Goal: Transaction & Acquisition: Purchase product/service

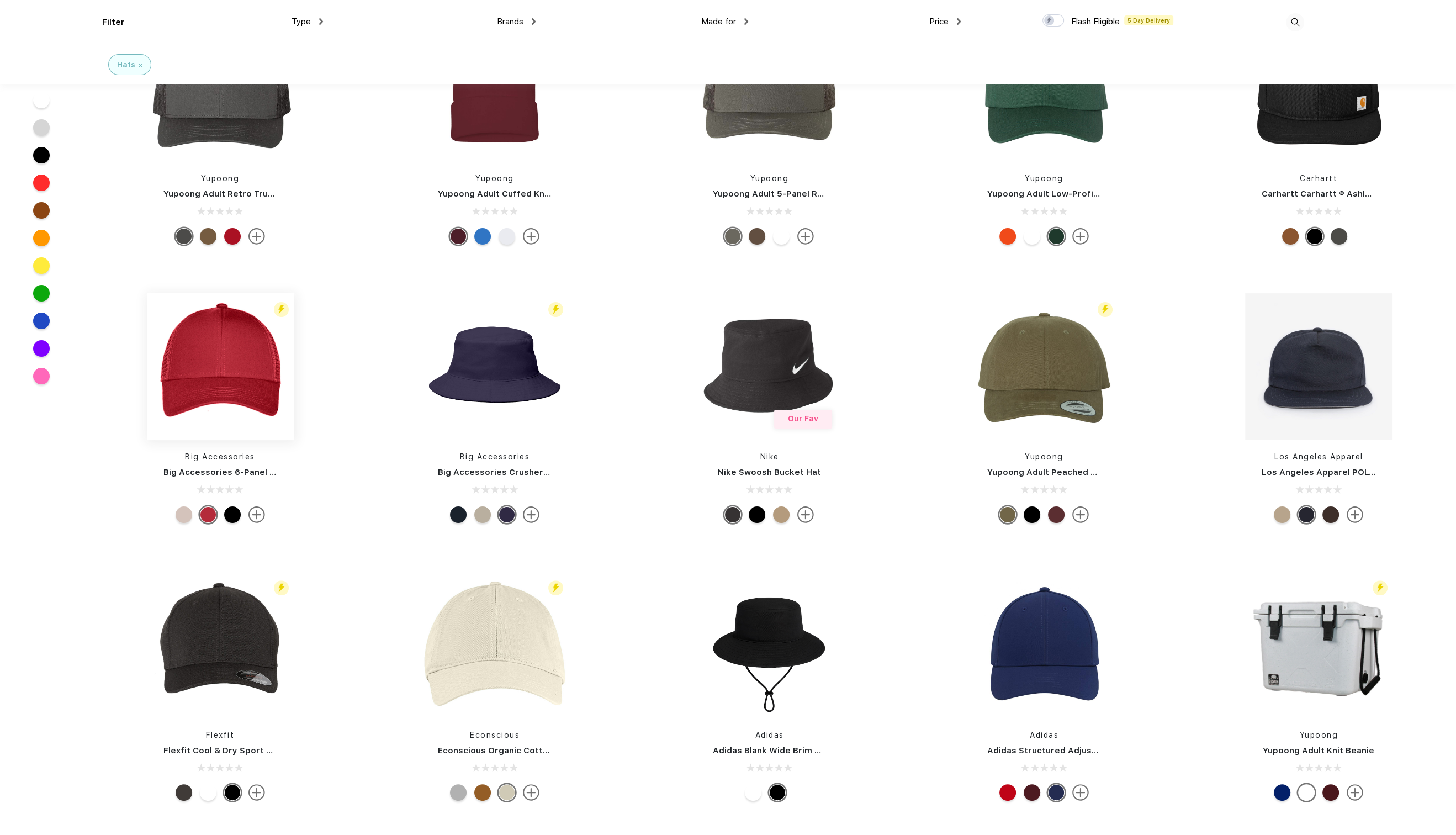
scroll to position [331, 0]
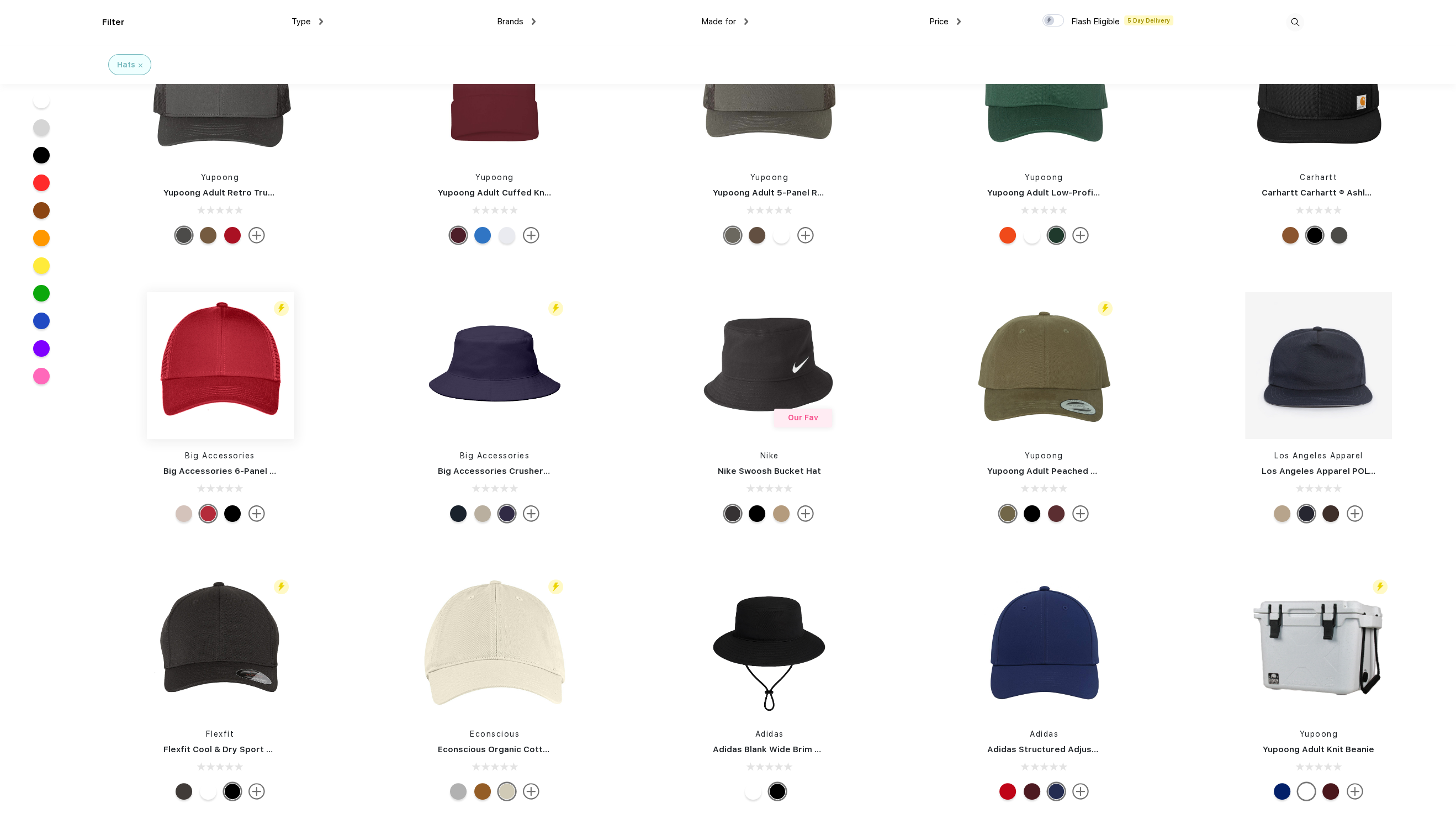
click at [218, 373] on img at bounding box center [220, 365] width 147 height 147
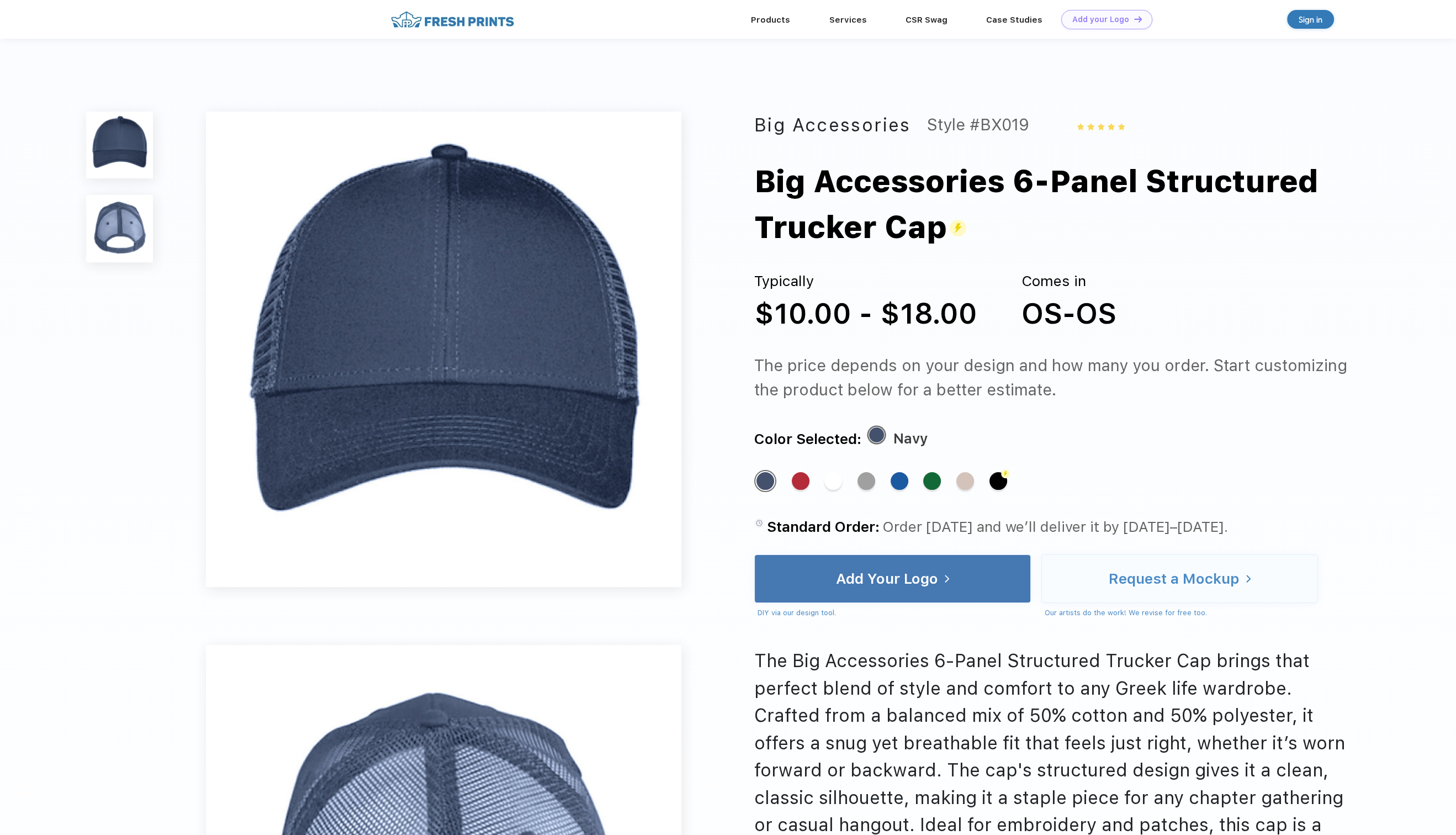
click at [123, 228] on img at bounding box center [119, 228] width 67 height 67
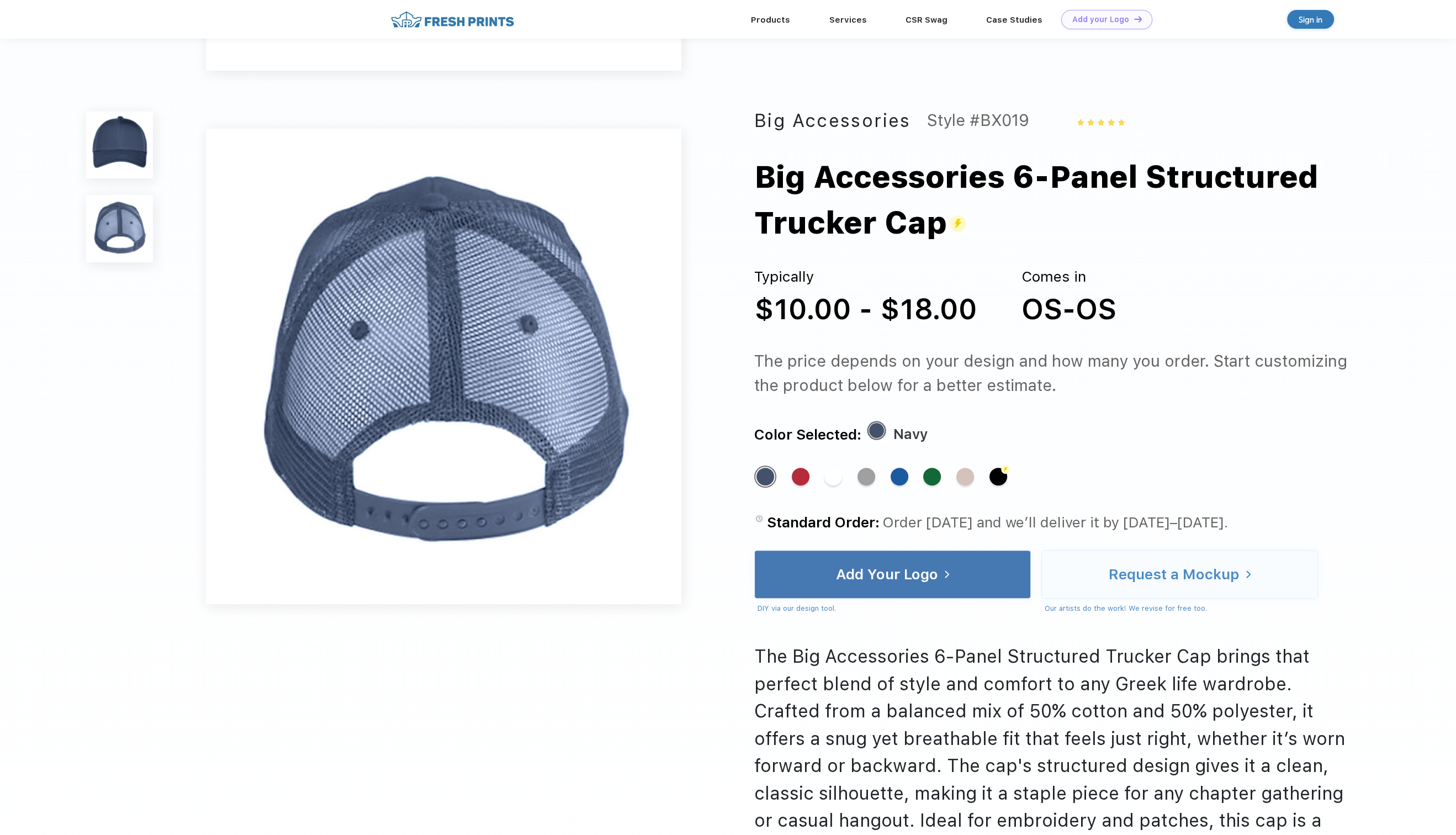
scroll to position [531, 0]
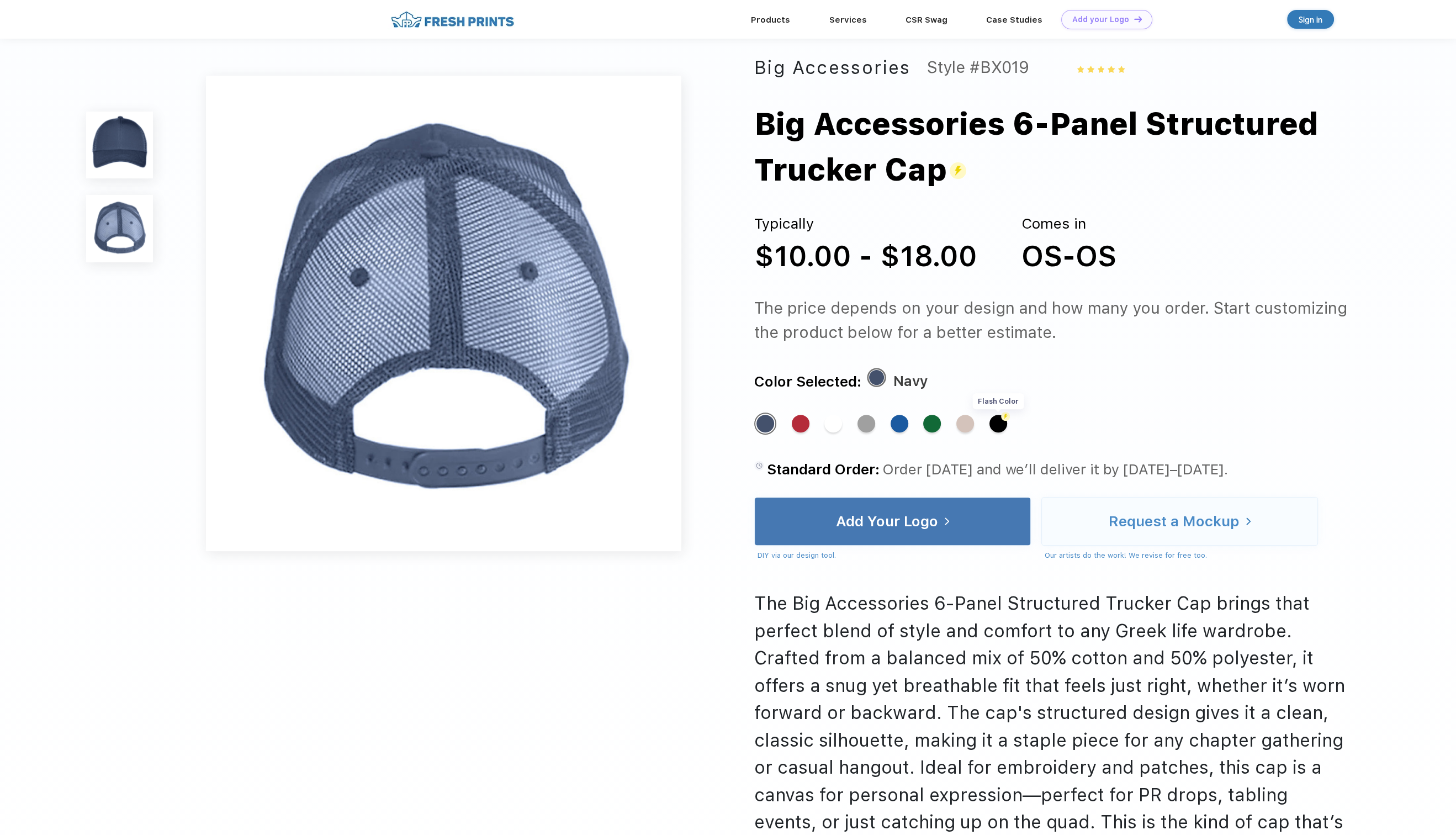
click at [1002, 431] on div "Flash Color" at bounding box center [998, 423] width 17 height 17
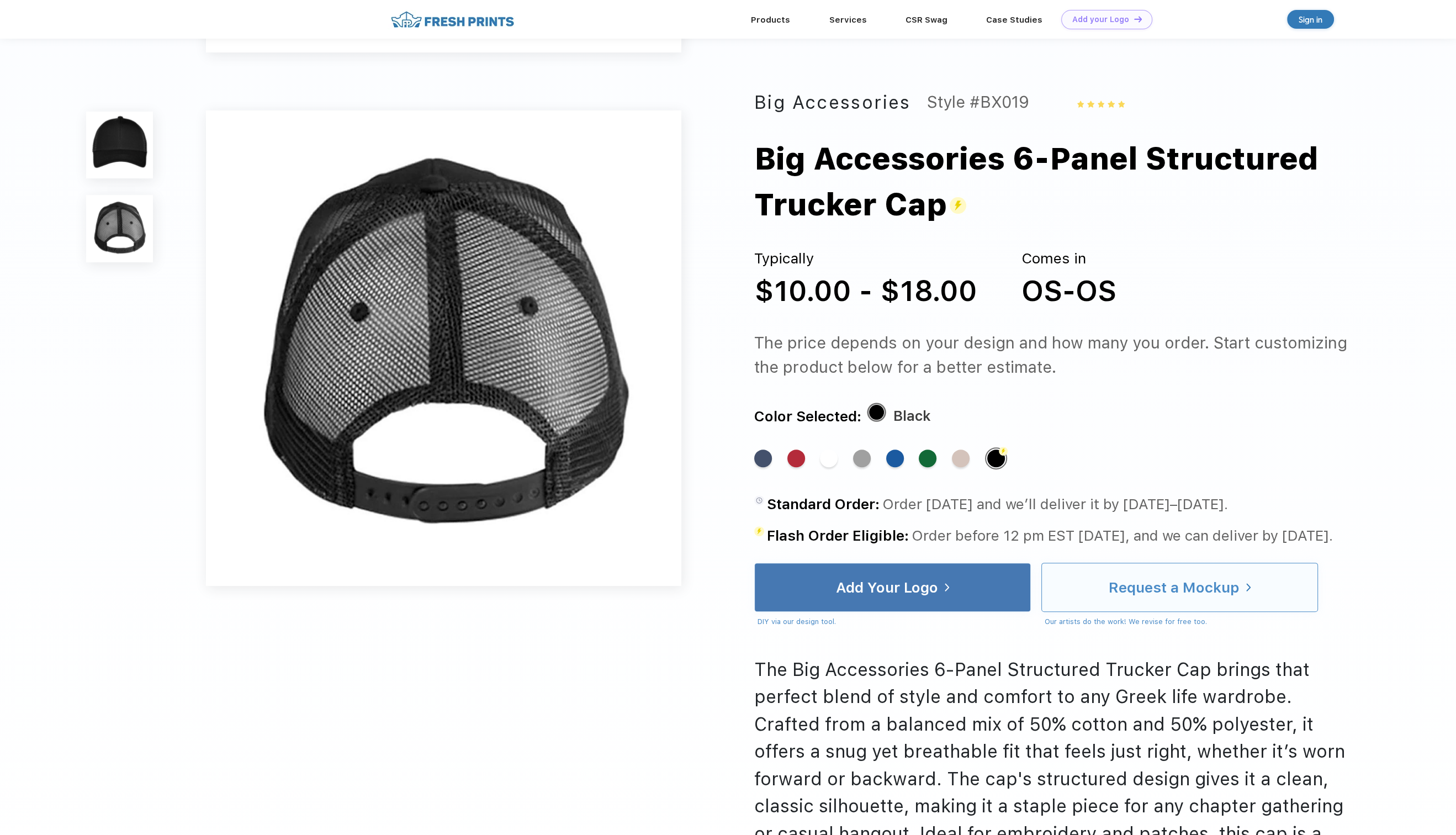
scroll to position [497, 0]
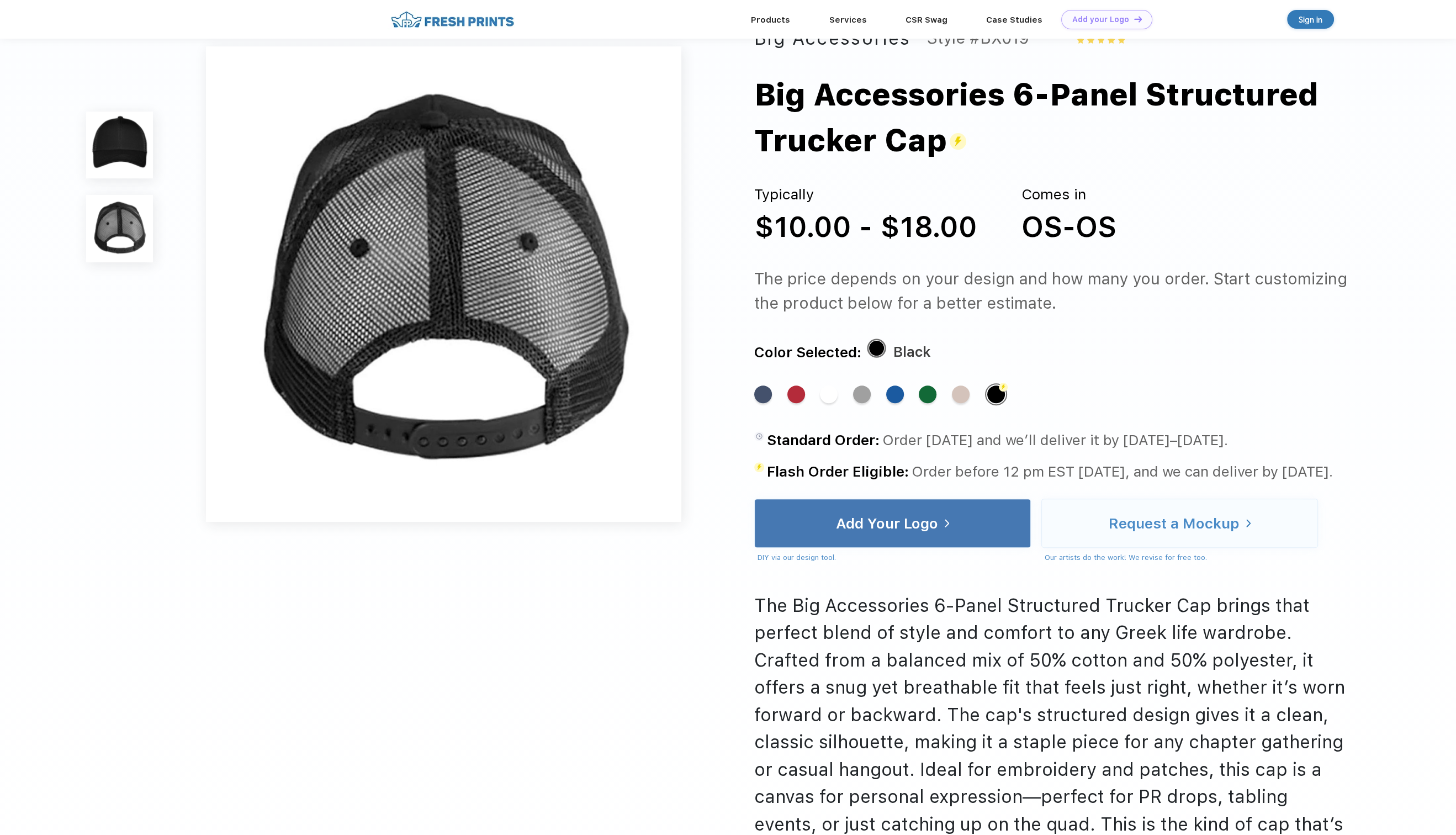
drag, startPoint x: 1094, startPoint y: 716, endPoint x: 1092, endPoint y: 709, distance: 7.3
click at [1092, 710] on div "The Big Accessories 6-Panel Structured Trucker Cap brings that perfect blend of…" at bounding box center [1053, 742] width 597 height 301
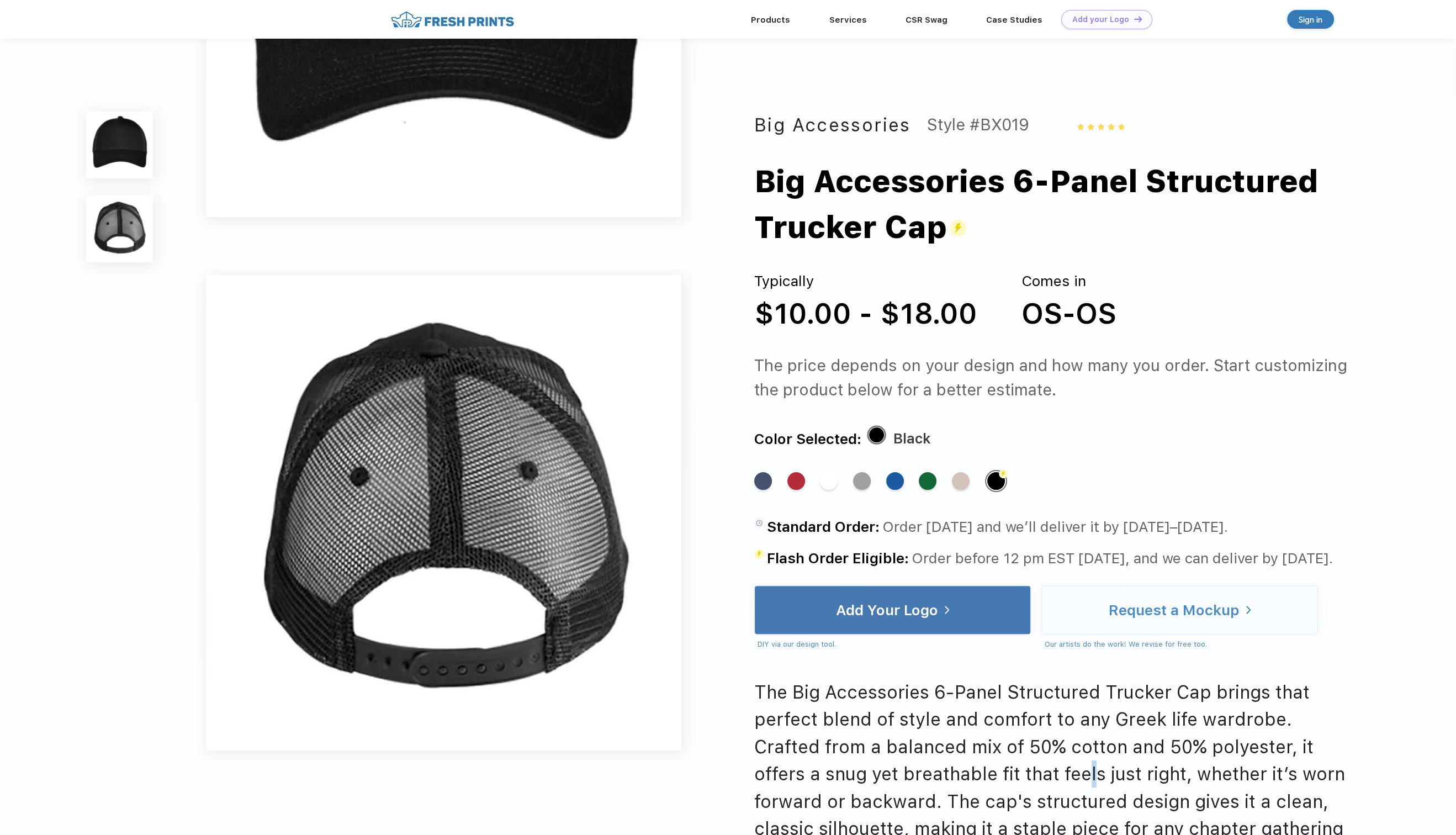
scroll to position [331, 0]
click at [765, 482] on div "Standard Color" at bounding box center [763, 481] width 17 height 17
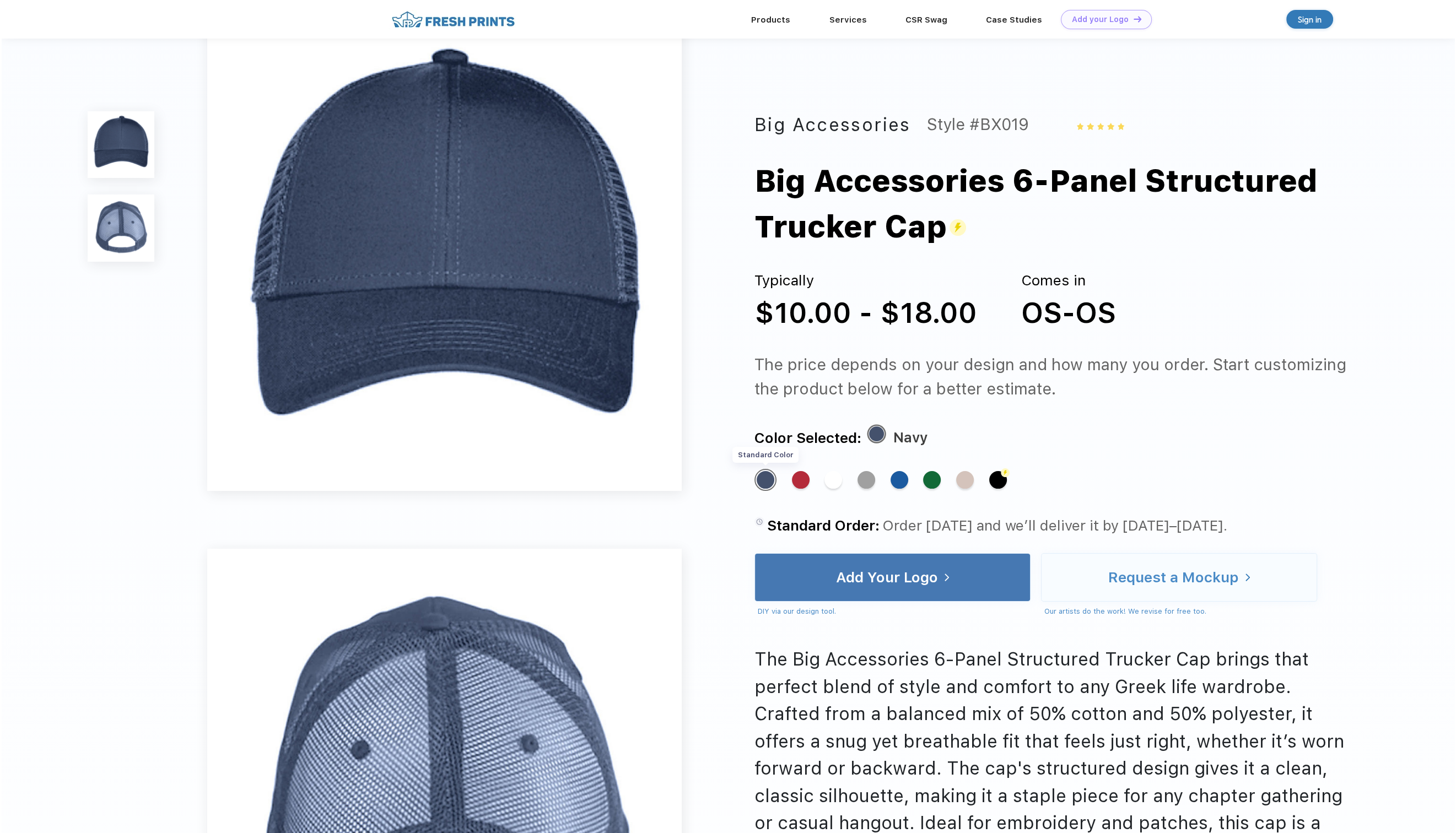
scroll to position [0, 0]
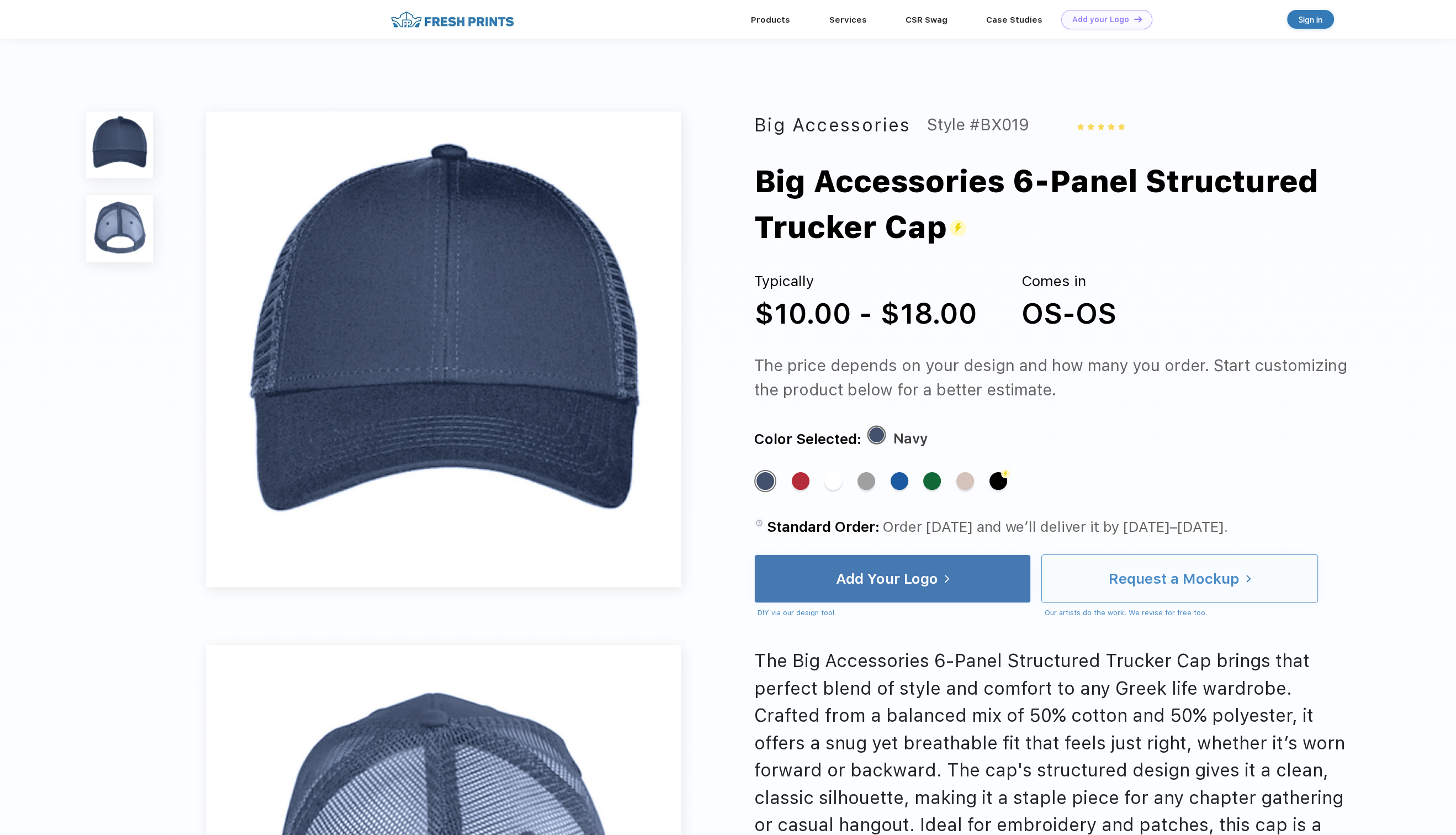
click at [1161, 580] on div "Request a Mockup" at bounding box center [1174, 579] width 131 height 11
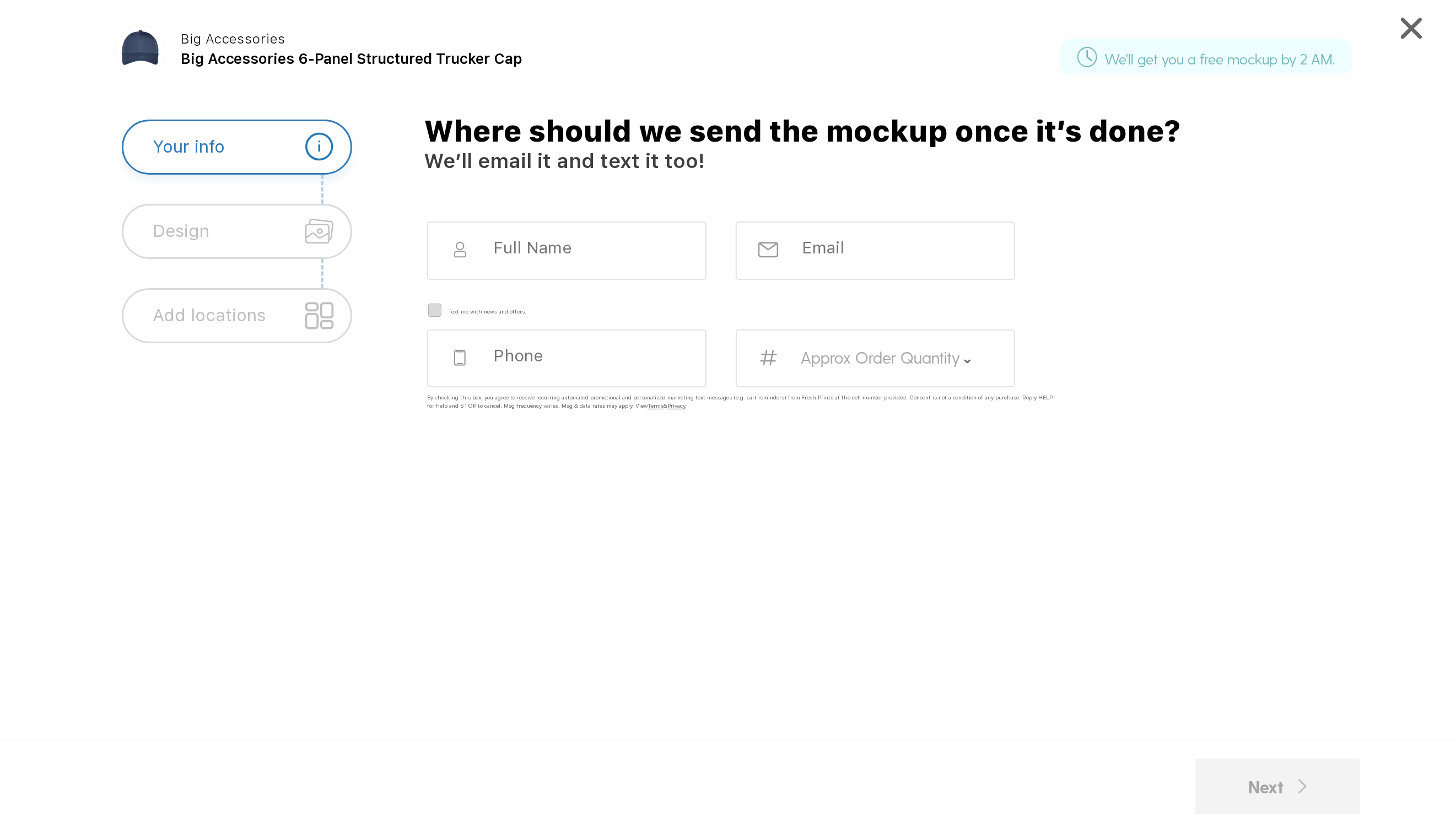
click at [1106, 192] on div "Where should we send the mockup once it’s done? We’ll email it and text it too!…" at bounding box center [909, 443] width 1005 height 650
click at [953, 368] on div "Approx Order Quantity" at bounding box center [875, 358] width 279 height 58
click at [1072, 291] on div at bounding box center [909, 261] width 1005 height 79
click at [580, 491] on div "Text me with news and offers. Approx Order Quantity By checking this box, you a…" at bounding box center [909, 523] width 1005 height 603
click at [541, 250] on input at bounding box center [578, 247] width 172 height 20
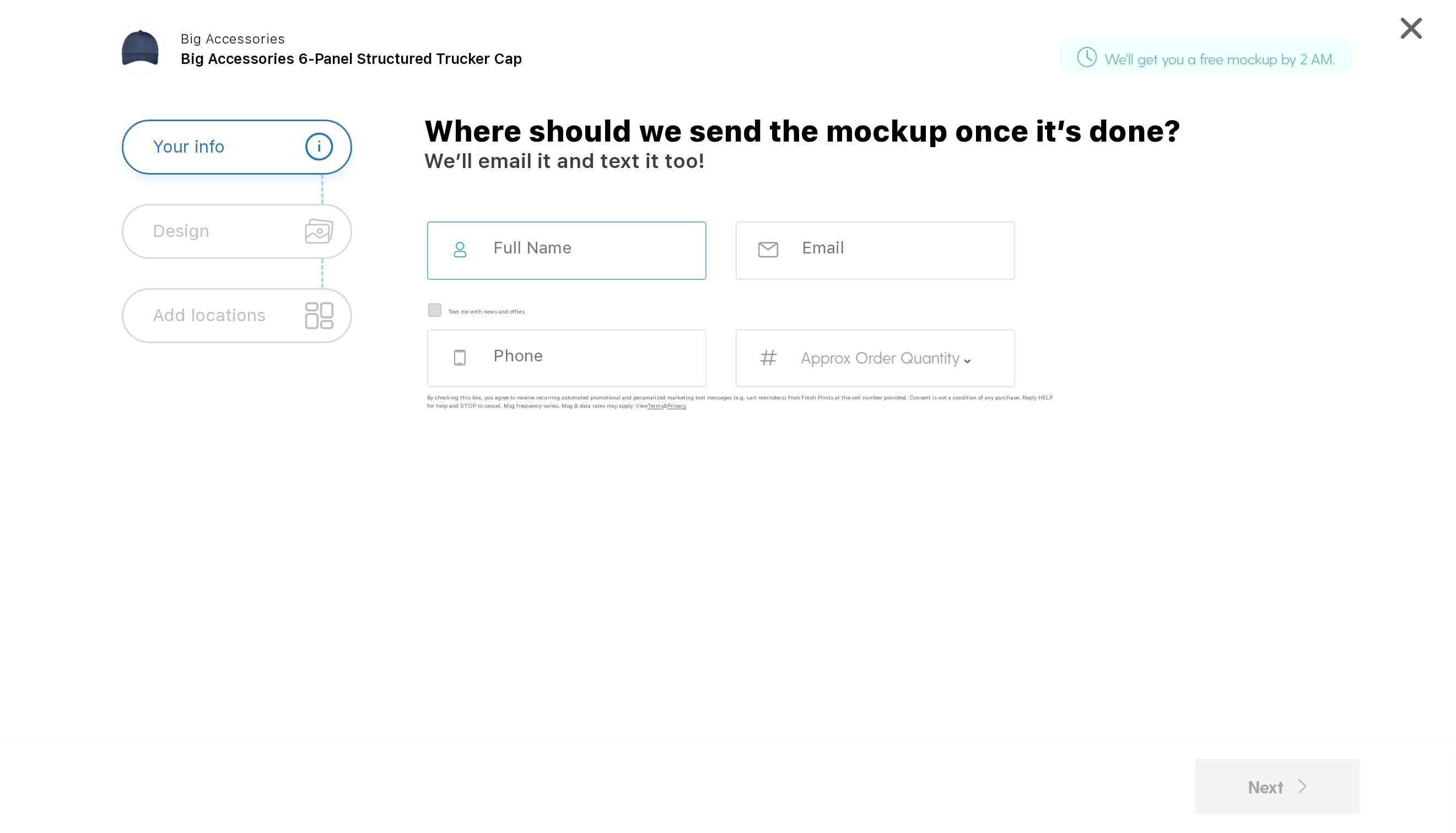
type input "[PERSON_NAME]"
type input "[EMAIL_ADDRESS][DOMAIN_NAME]"
type input "3122825555"
click at [633, 351] on input "3122825555" at bounding box center [578, 355] width 172 height 20
drag, startPoint x: 595, startPoint y: 350, endPoint x: 332, endPoint y: 357, distance: 263.1
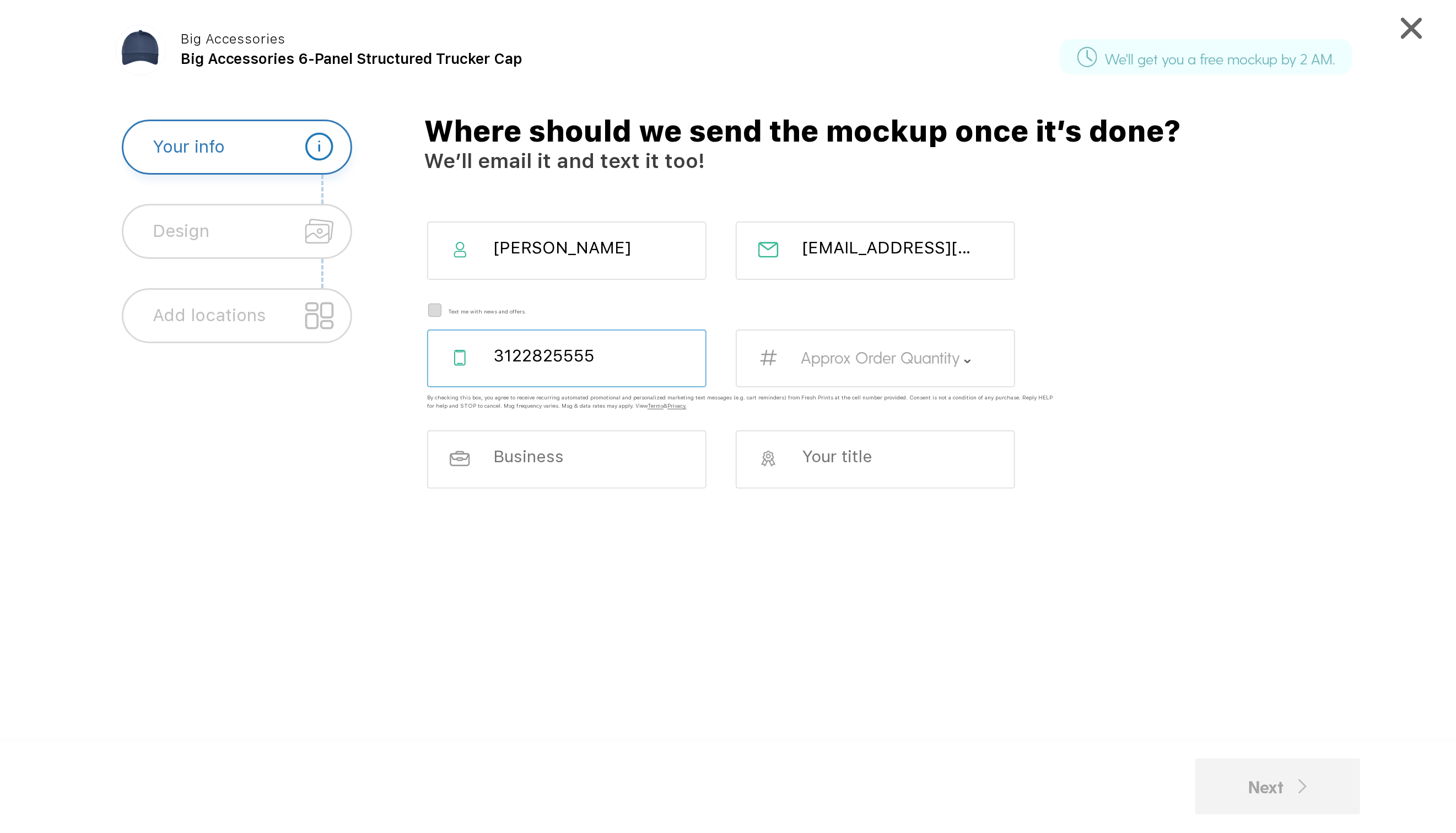
click at [332, 357] on div "Your info Design Add locations Upload Your Logo Do you want something changed a…" at bounding box center [768, 448] width 1275 height 657
type input "6307396900"
click at [865, 363] on label "Approx Order Quantity" at bounding box center [880, 357] width 159 height 20
click at [781, 473] on label "36-47" at bounding box center [778, 471] width 28 height 9
click at [545, 557] on div "[PERSON_NAME] [EMAIL_ADDRESS][DOMAIN_NAME] Text me with news and offers. 630739…" at bounding box center [909, 523] width 1005 height 603
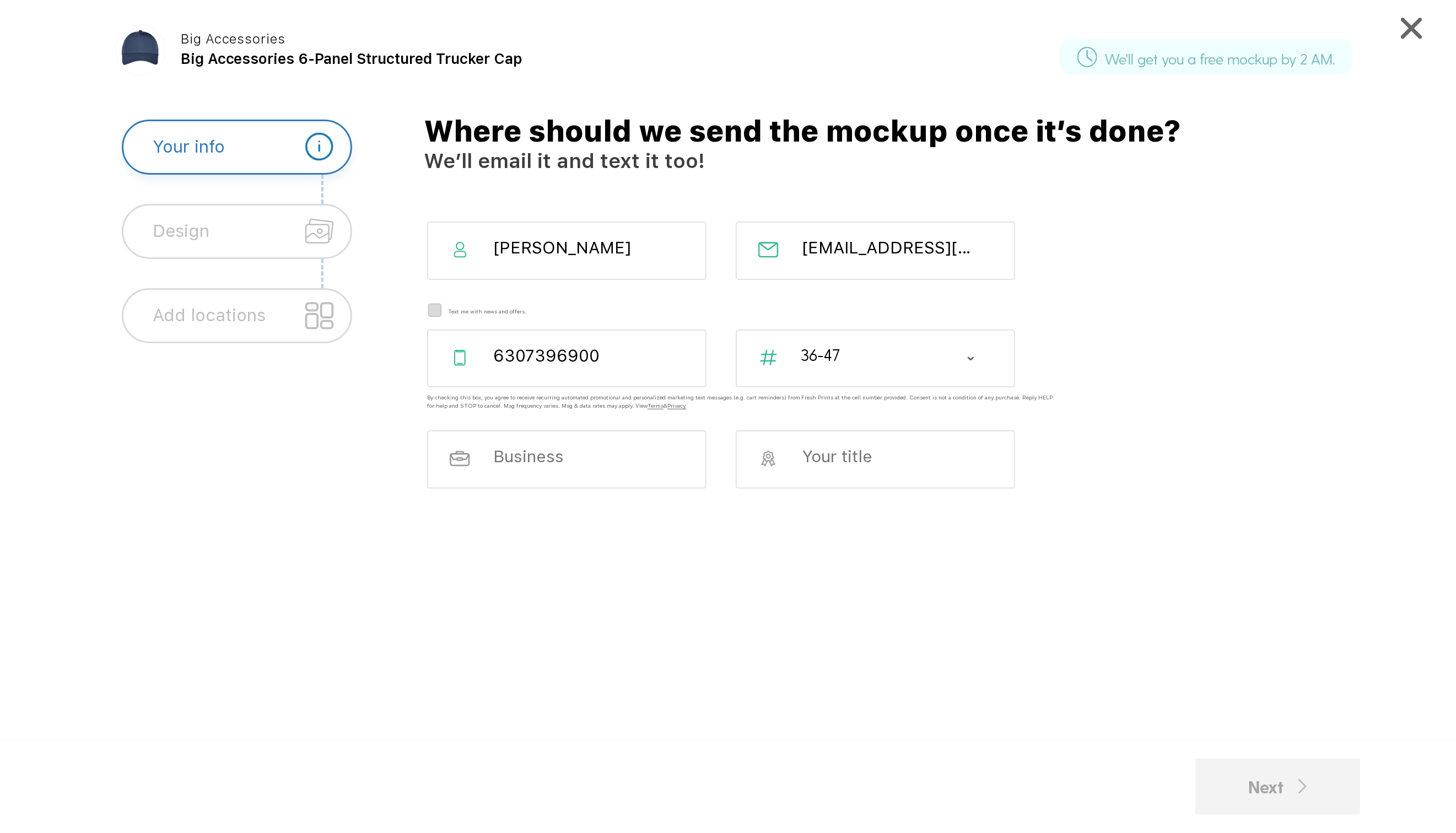
click at [1279, 793] on div "Next" at bounding box center [1278, 787] width 58 height 26
click at [832, 646] on div "[PERSON_NAME] [EMAIL_ADDRESS][DOMAIN_NAME] Text me with news and offers. 630739…" at bounding box center [909, 523] width 1005 height 603
click at [840, 444] on div at bounding box center [875, 459] width 279 height 58
click at [845, 455] on input at bounding box center [886, 455] width 172 height 20
type input "marketing manager"
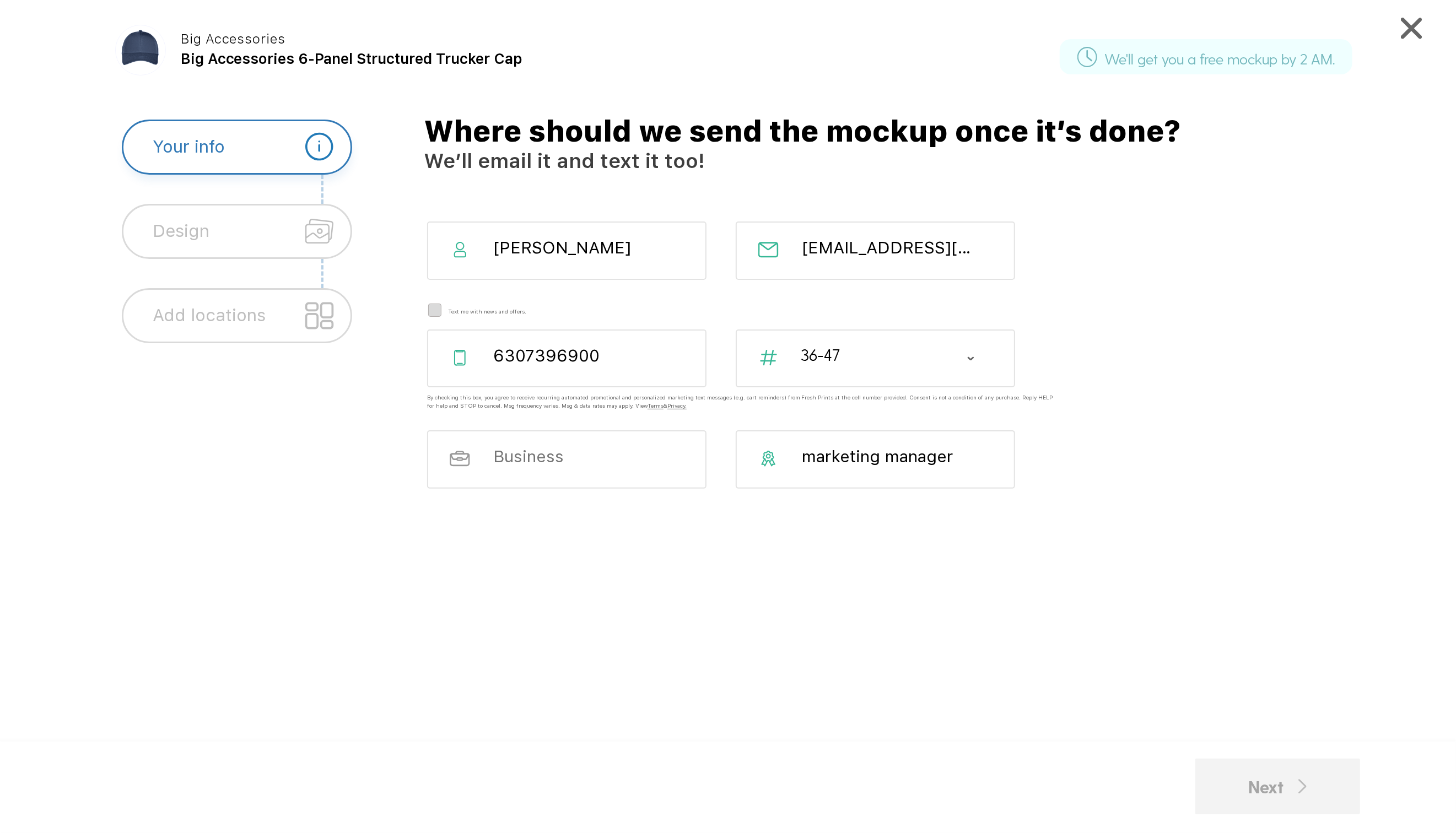
click at [671, 447] on div at bounding box center [566, 459] width 279 height 58
click at [589, 451] on input at bounding box center [578, 456] width 172 height 20
type input "[PERSON_NAME] [PERSON_NAME]"
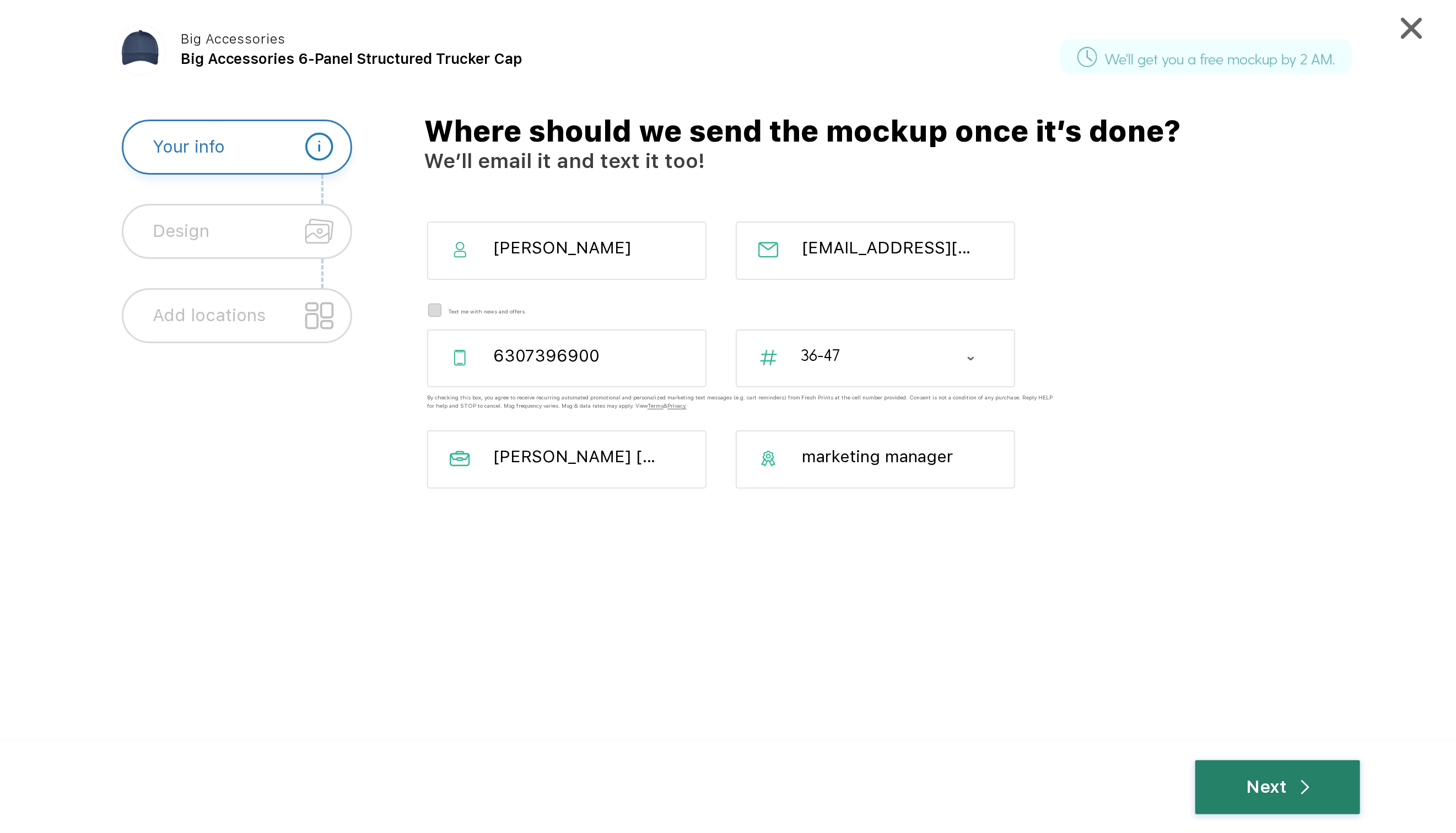
click at [1274, 786] on div "Next" at bounding box center [1278, 787] width 63 height 26
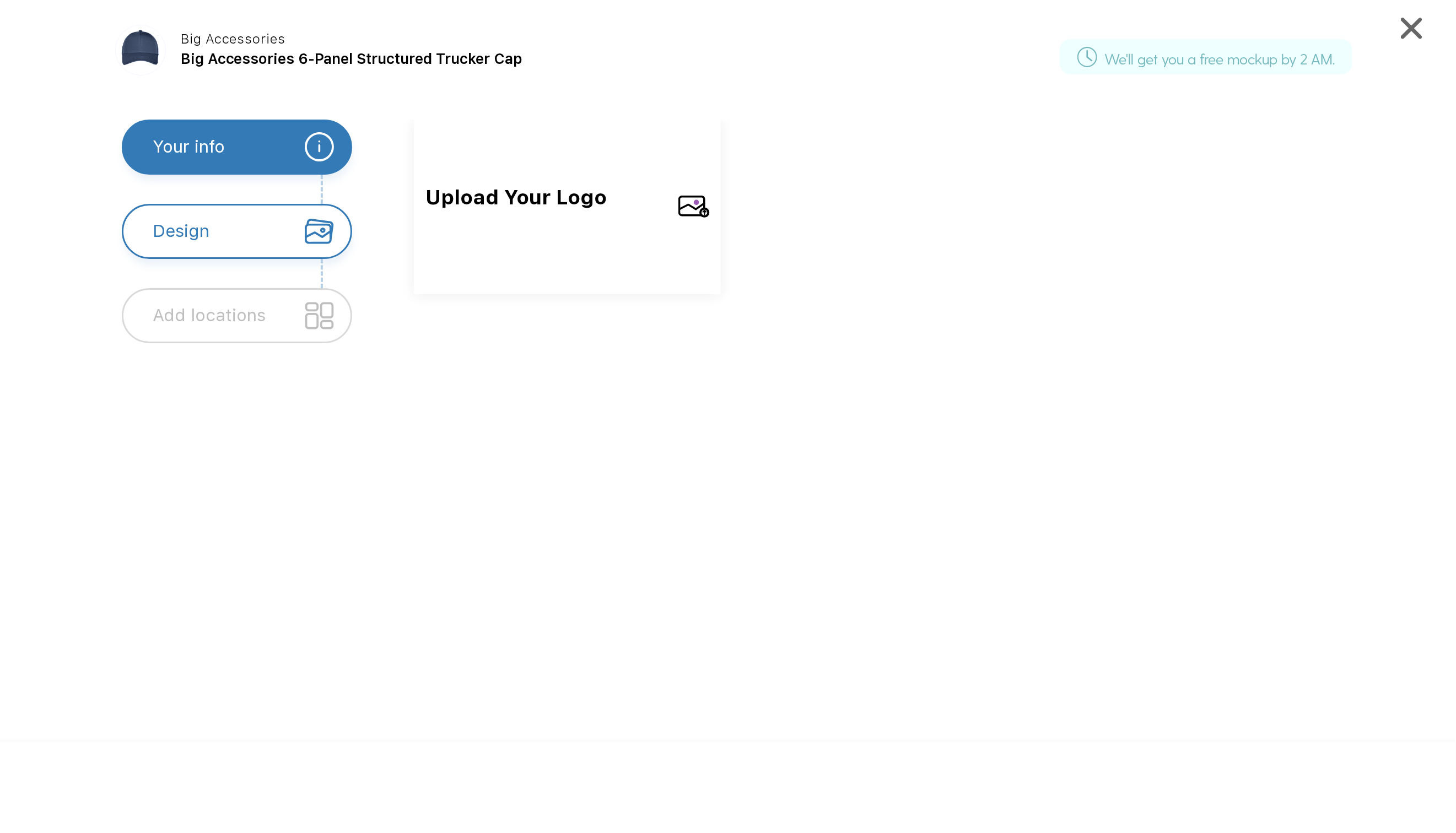
click at [673, 203] on div "Upload Your Logo" at bounding box center [567, 206] width 307 height 175
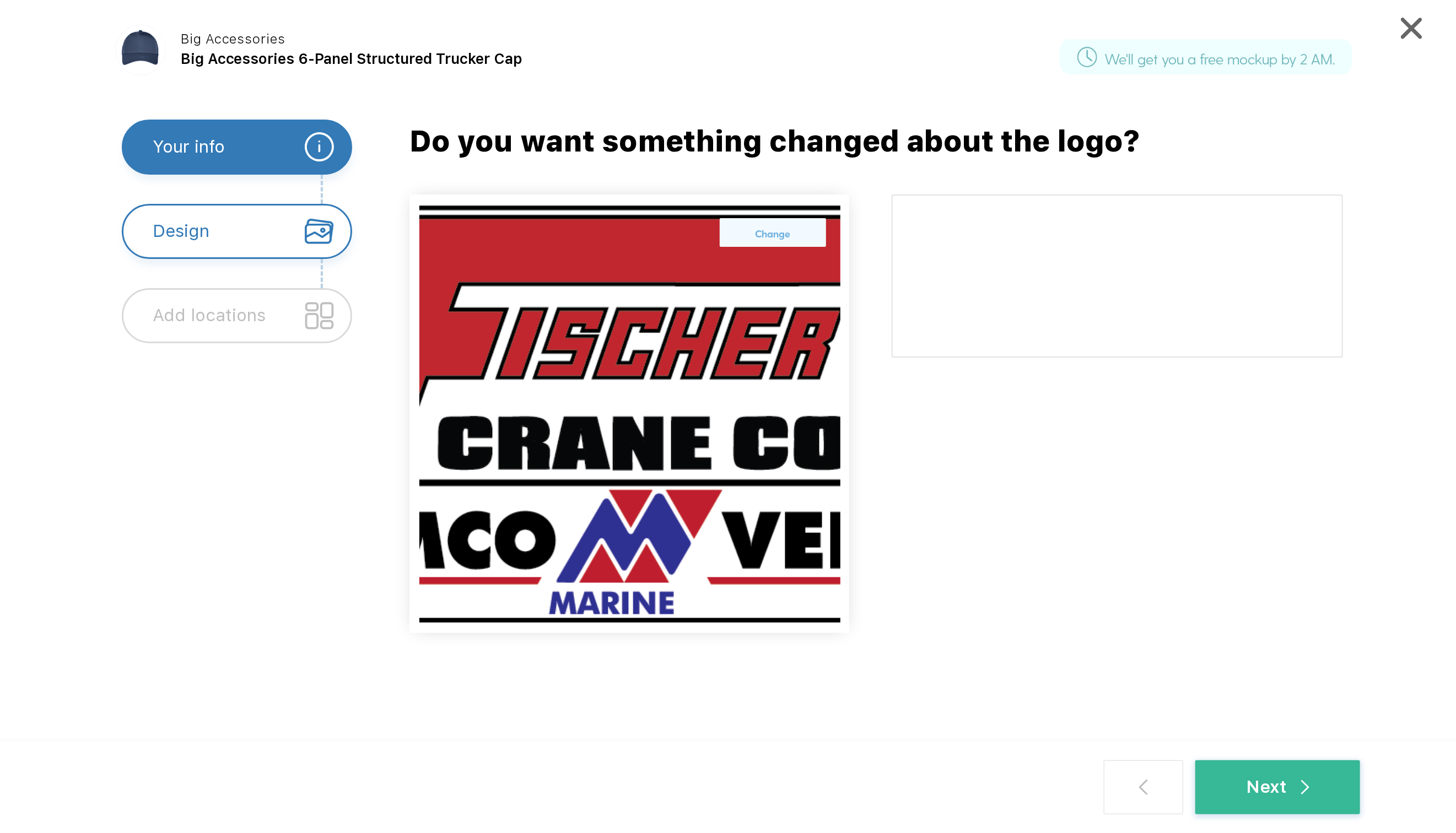
click at [738, 404] on img at bounding box center [630, 414] width 421 height 417
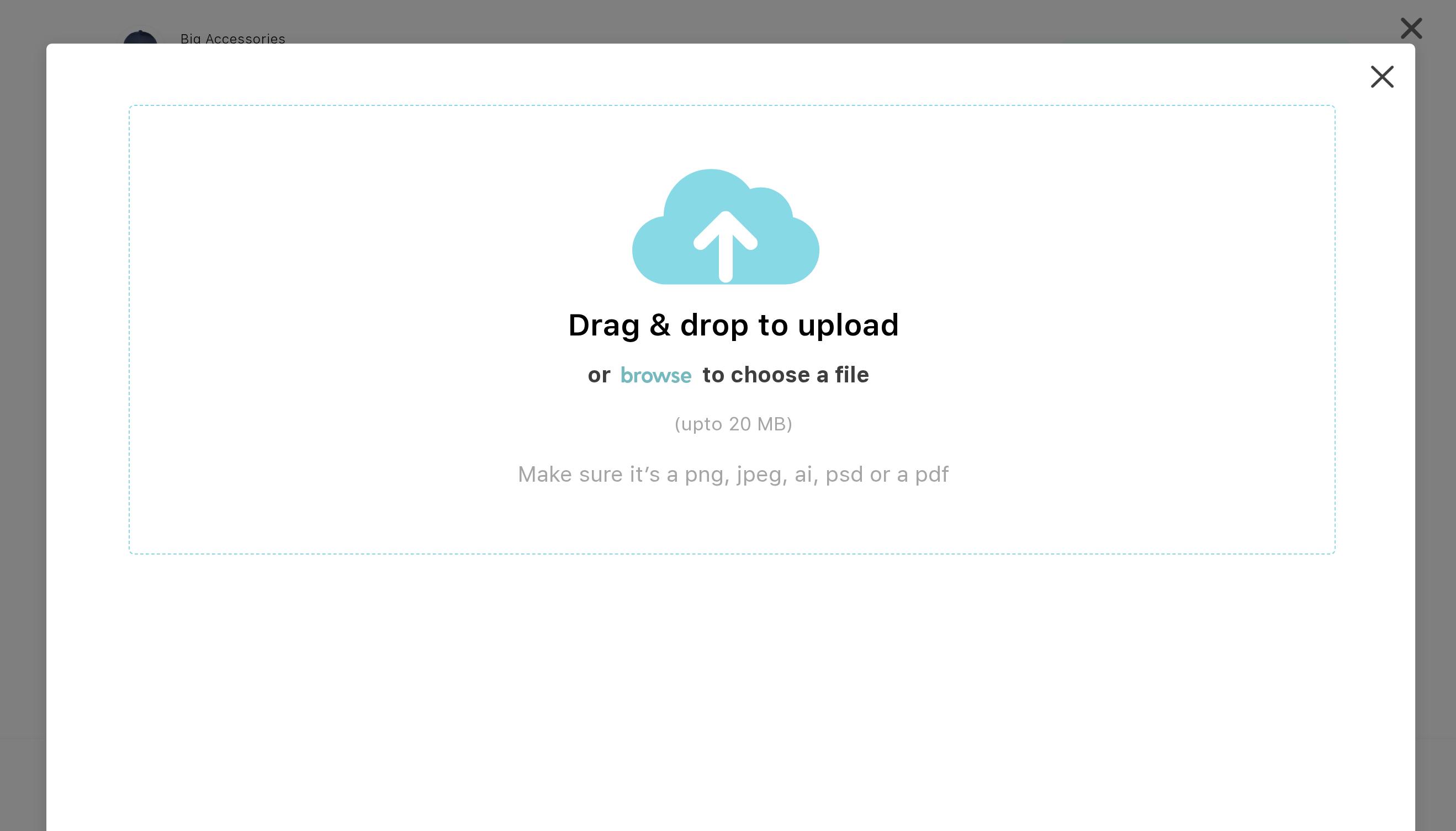
click at [1383, 82] on img at bounding box center [1381, 76] width 22 height 22
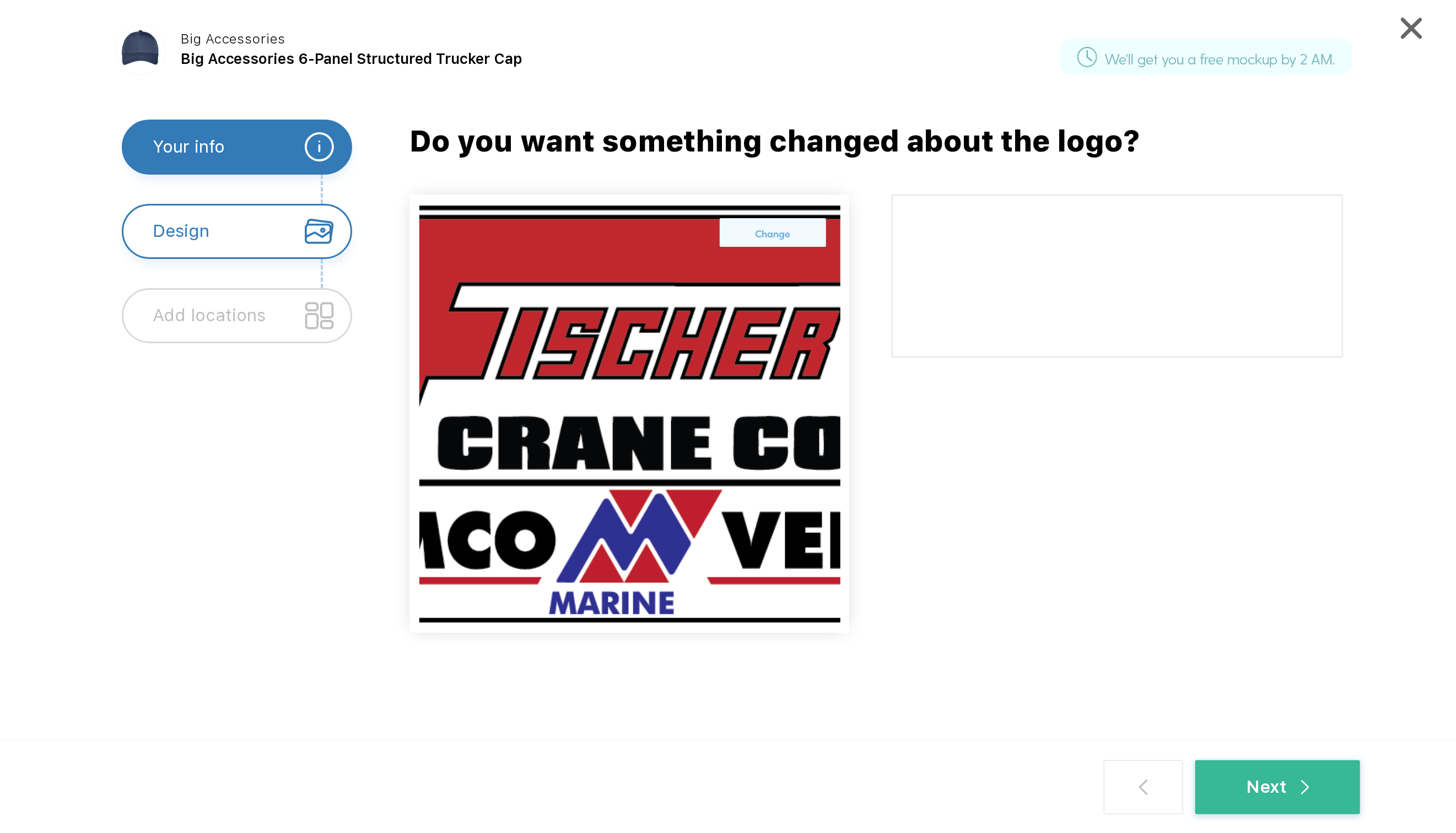
click at [283, 317] on div "Add locations" at bounding box center [237, 315] width 230 height 55
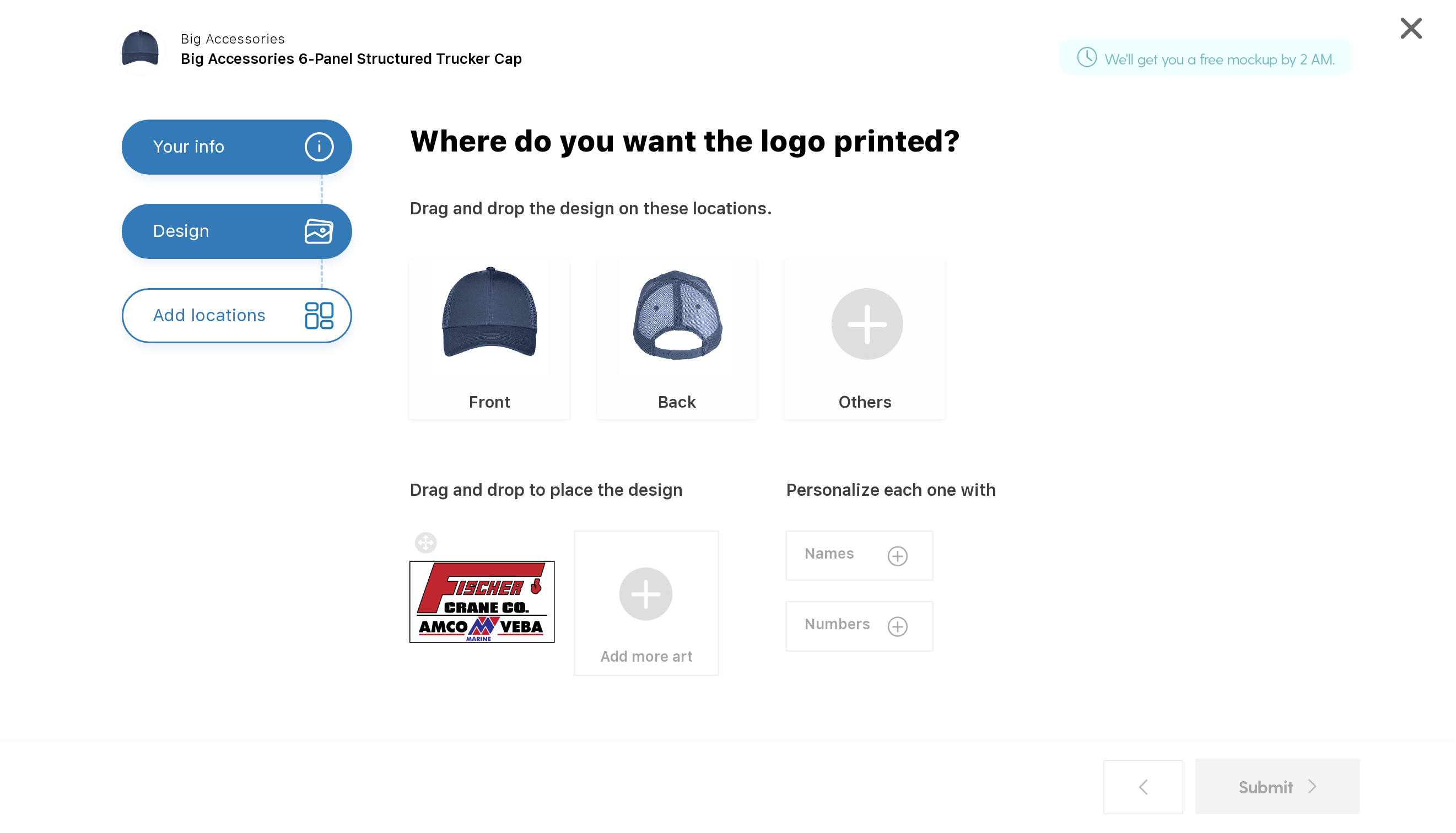
click at [493, 309] on img at bounding box center [489, 317] width 117 height 117
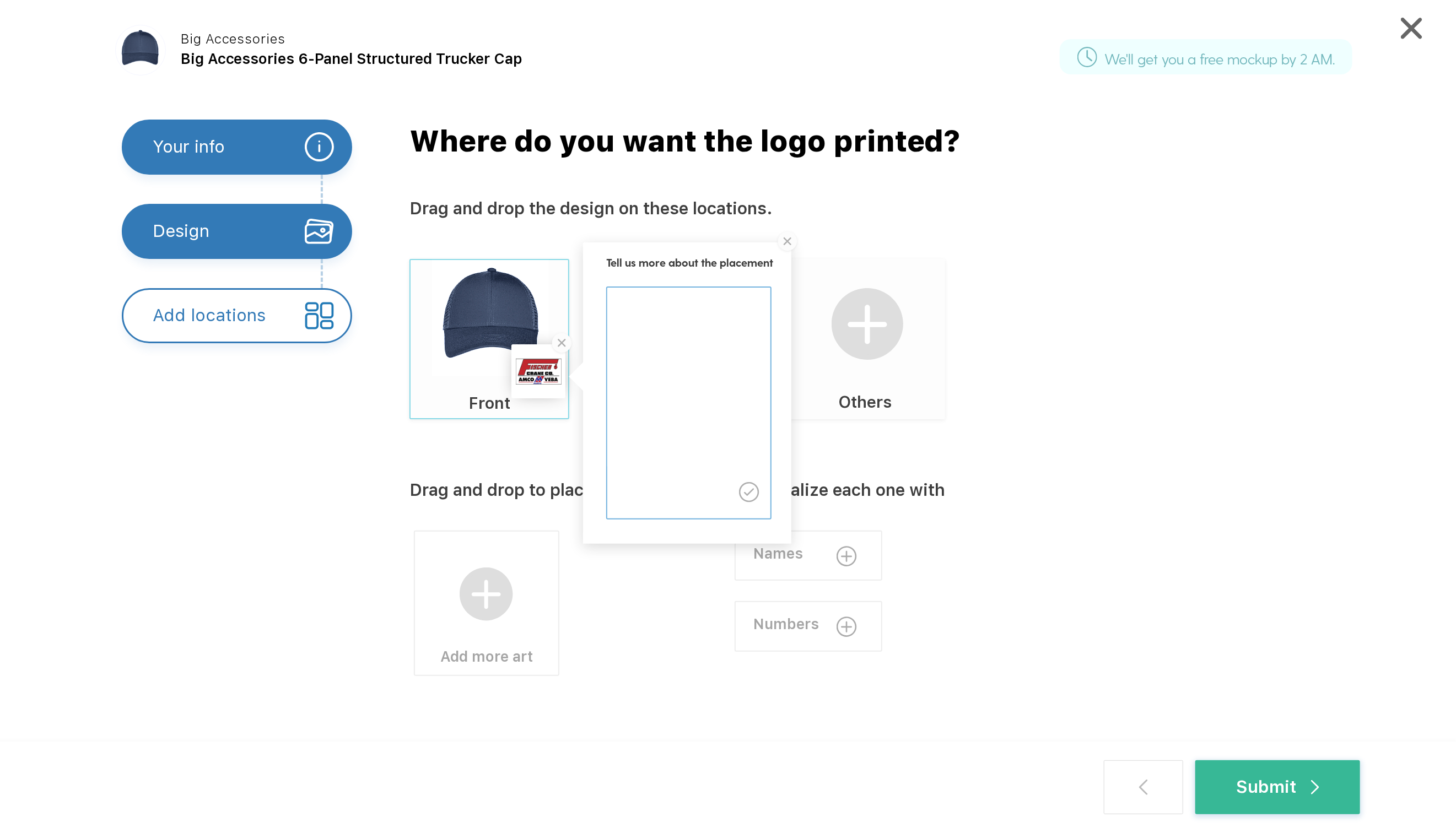
click at [535, 374] on div at bounding box center [538, 371] width 46 height 46
click at [630, 659] on div "Add more art" at bounding box center [546, 588] width 273 height 177
click at [787, 240] on img at bounding box center [787, 242] width 25 height 25
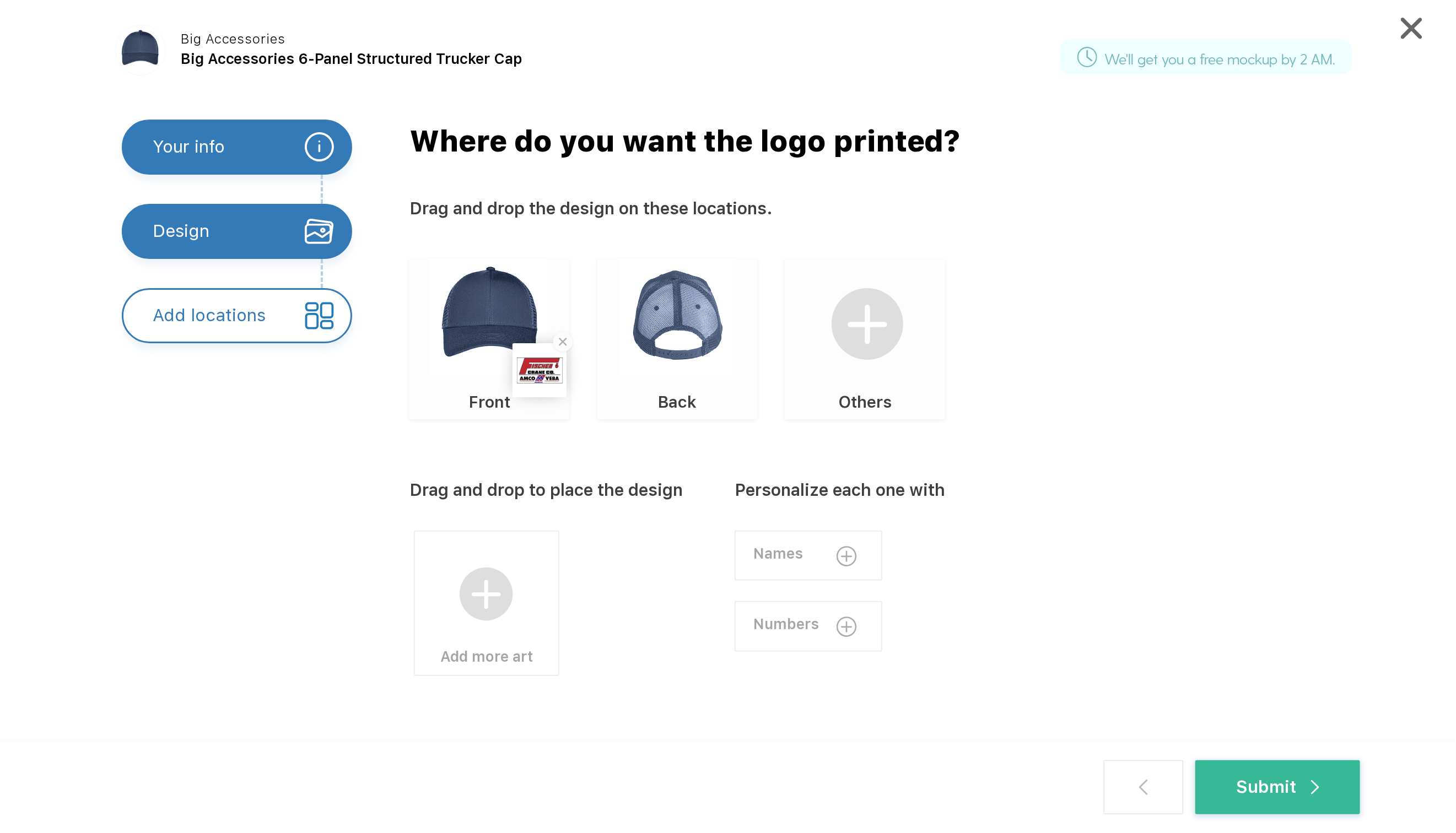
click at [803, 493] on div "Personalize each one with" at bounding box center [840, 488] width 210 height 24
click at [550, 491] on div "Drag and drop to place the design" at bounding box center [546, 488] width 273 height 24
click at [537, 367] on div at bounding box center [539, 370] width 46 height 46
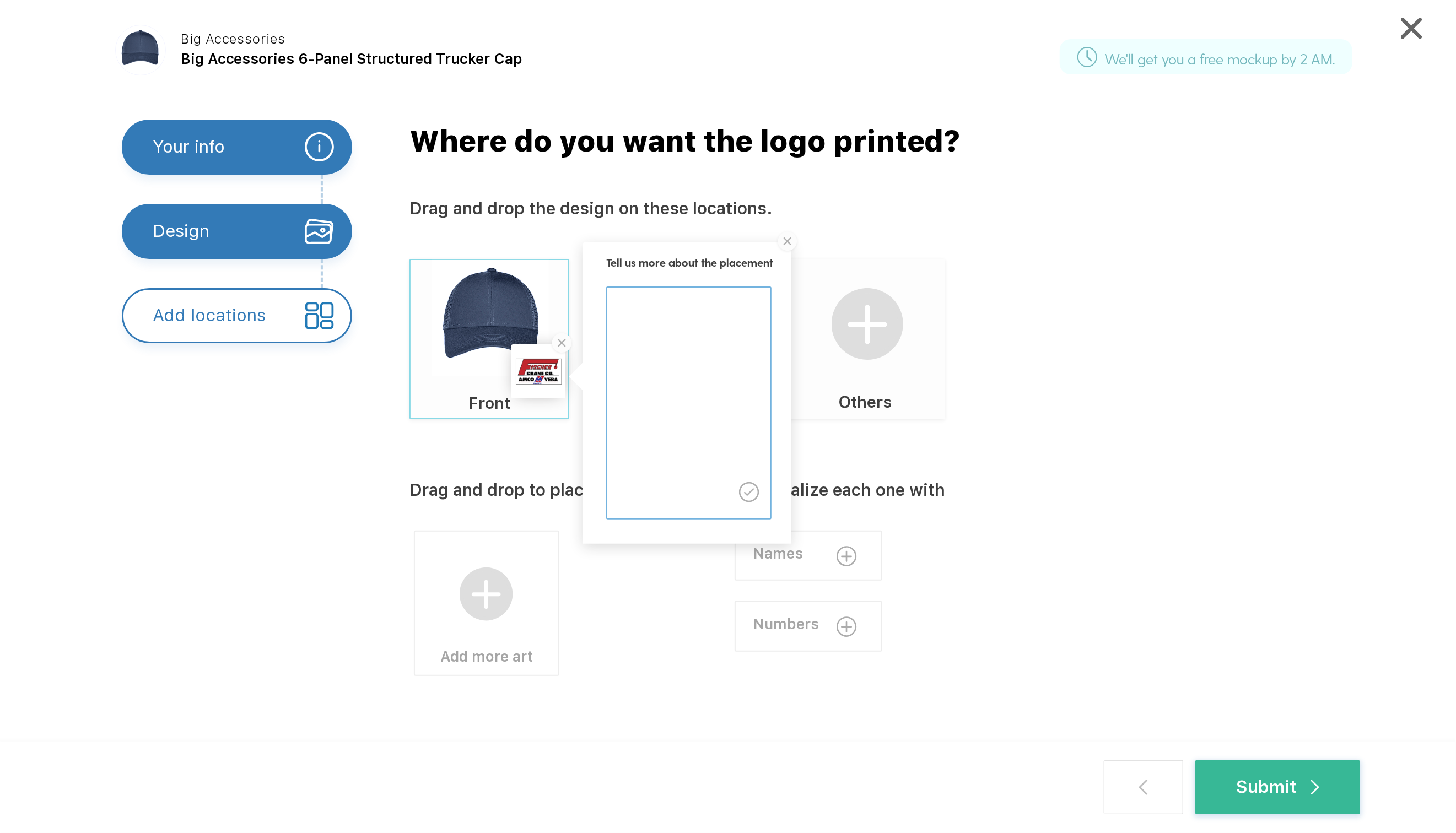
click at [562, 341] on img at bounding box center [562, 343] width 25 height 25
click at [694, 312] on textarea at bounding box center [687, 378] width 160 height 181
type textarea "Middle of the cap above the brim"
click at [792, 241] on img at bounding box center [787, 242] width 25 height 25
click at [786, 240] on img at bounding box center [787, 242] width 25 height 25
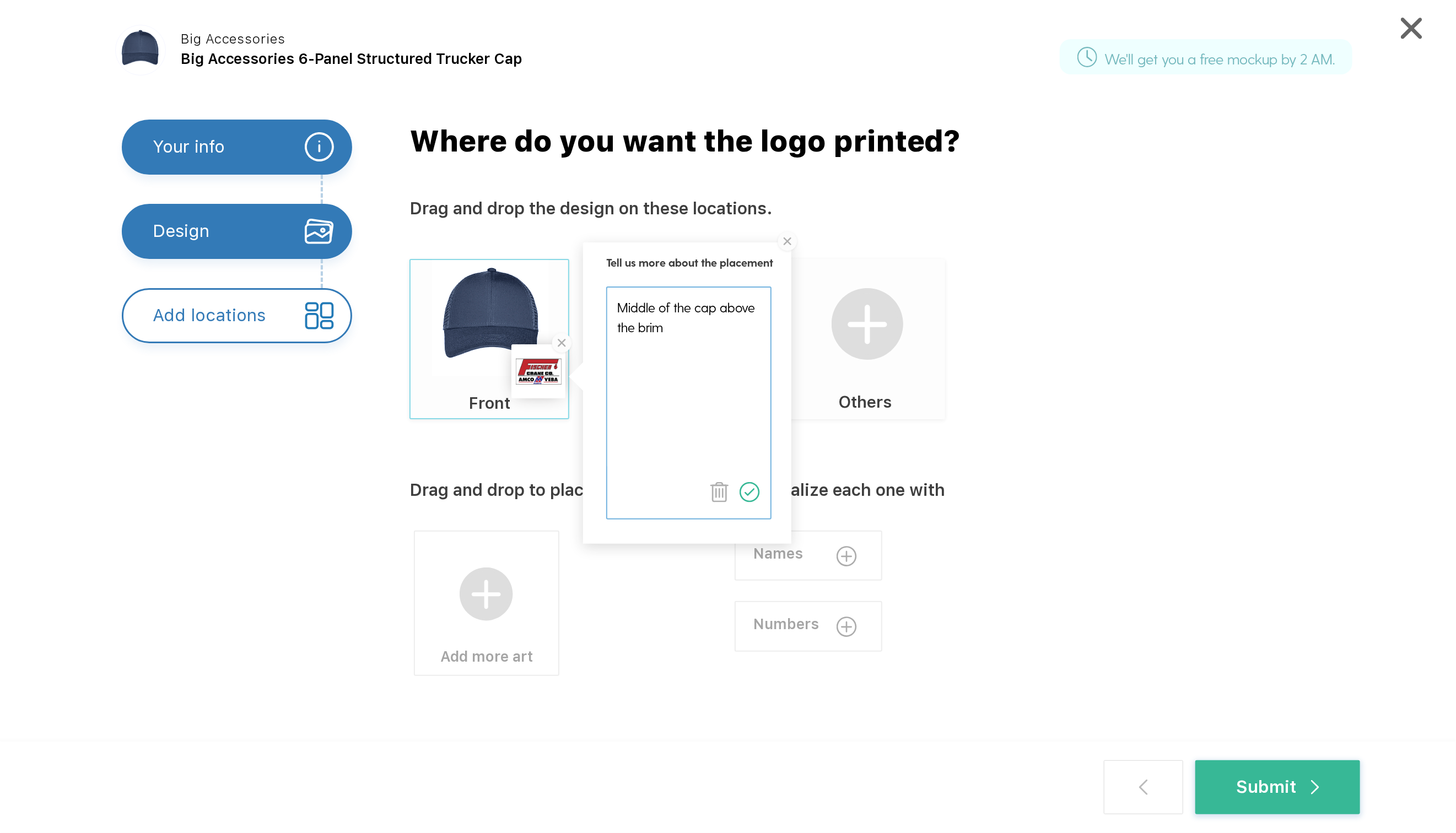
click at [791, 237] on img at bounding box center [787, 242] width 25 height 25
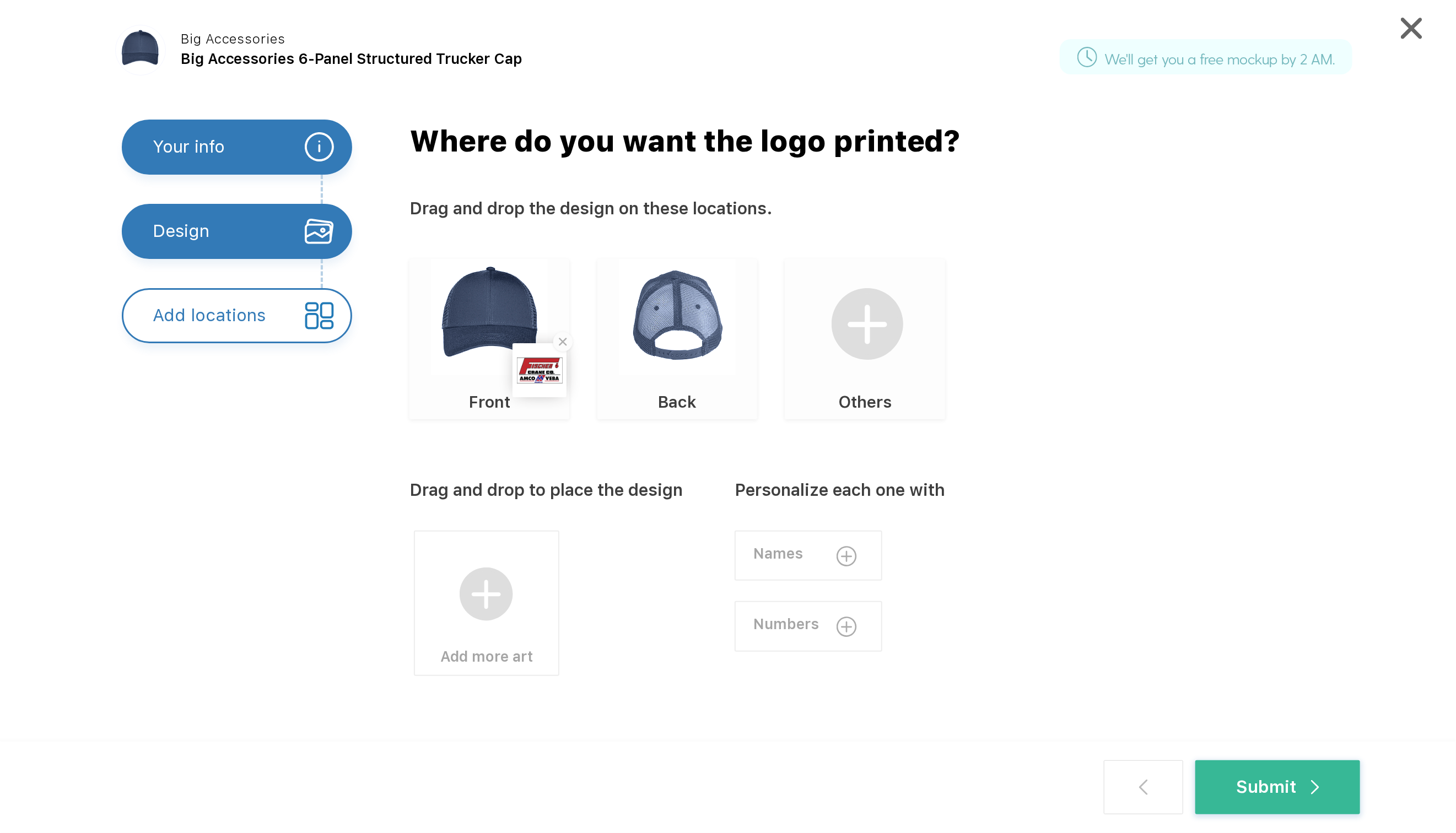
click at [353, 430] on div "Your info Design Add locations Upload Your Logo Do you want something changed a…" at bounding box center [768, 445] width 1275 height 653
click at [287, 317] on div "Add locations" at bounding box center [237, 315] width 230 height 55
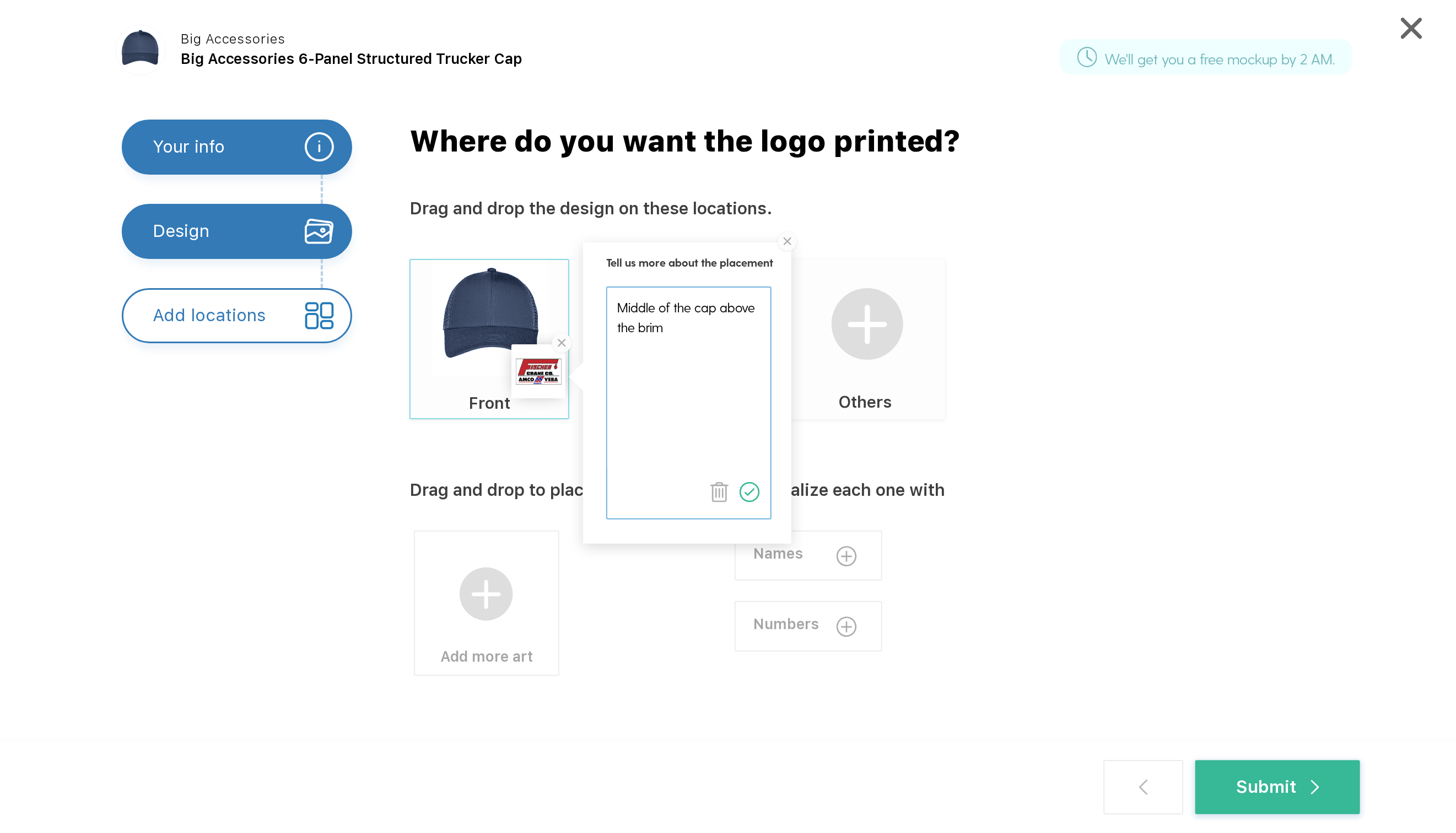
click at [1185, 674] on div "Drag and drop to place the design Add more art Personalize each one with Names …" at bounding box center [903, 586] width 987 height 335
click at [1294, 786] on div "Submit" at bounding box center [1277, 787] width 83 height 26
